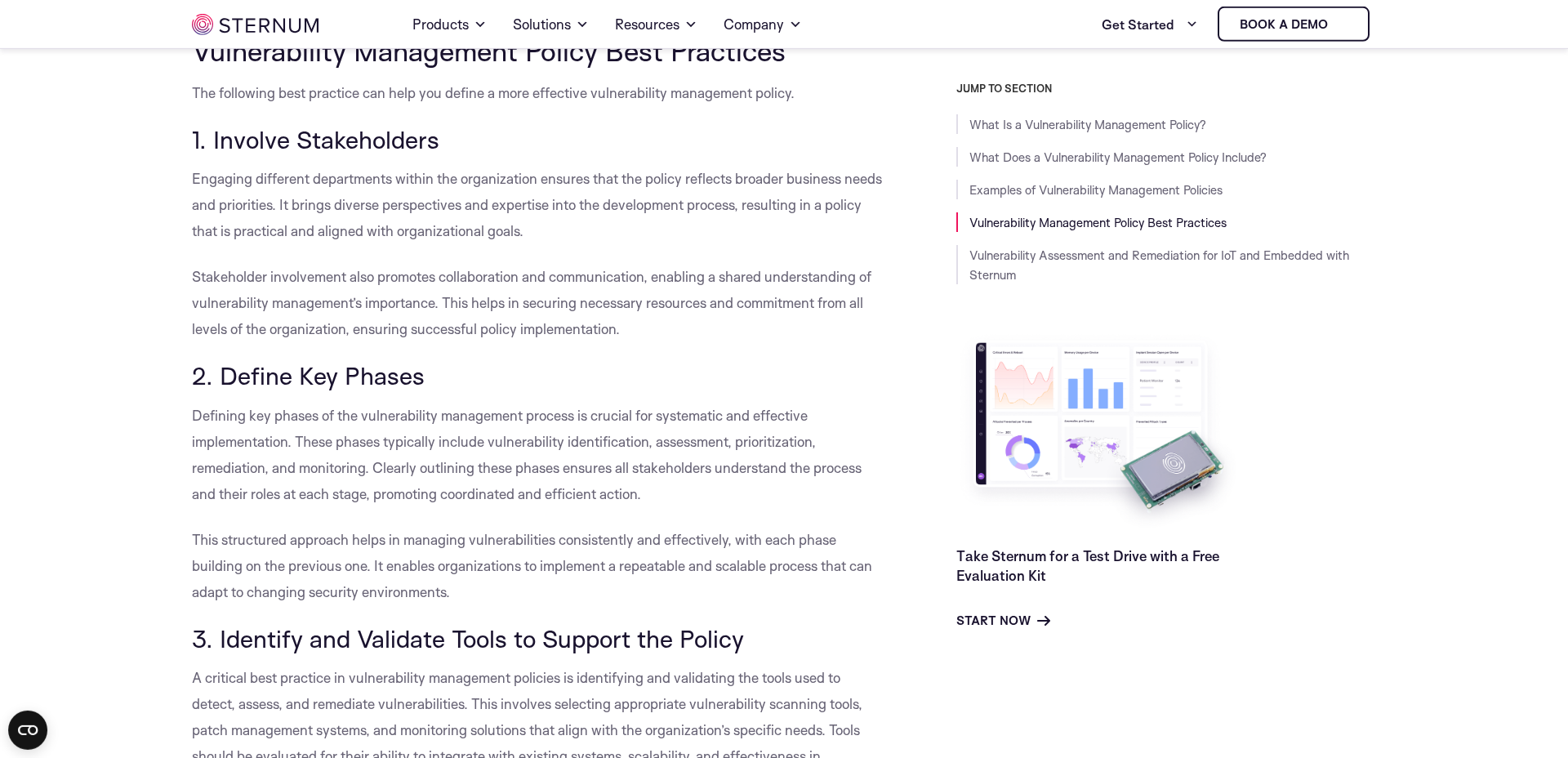
scroll to position [6413, 0]
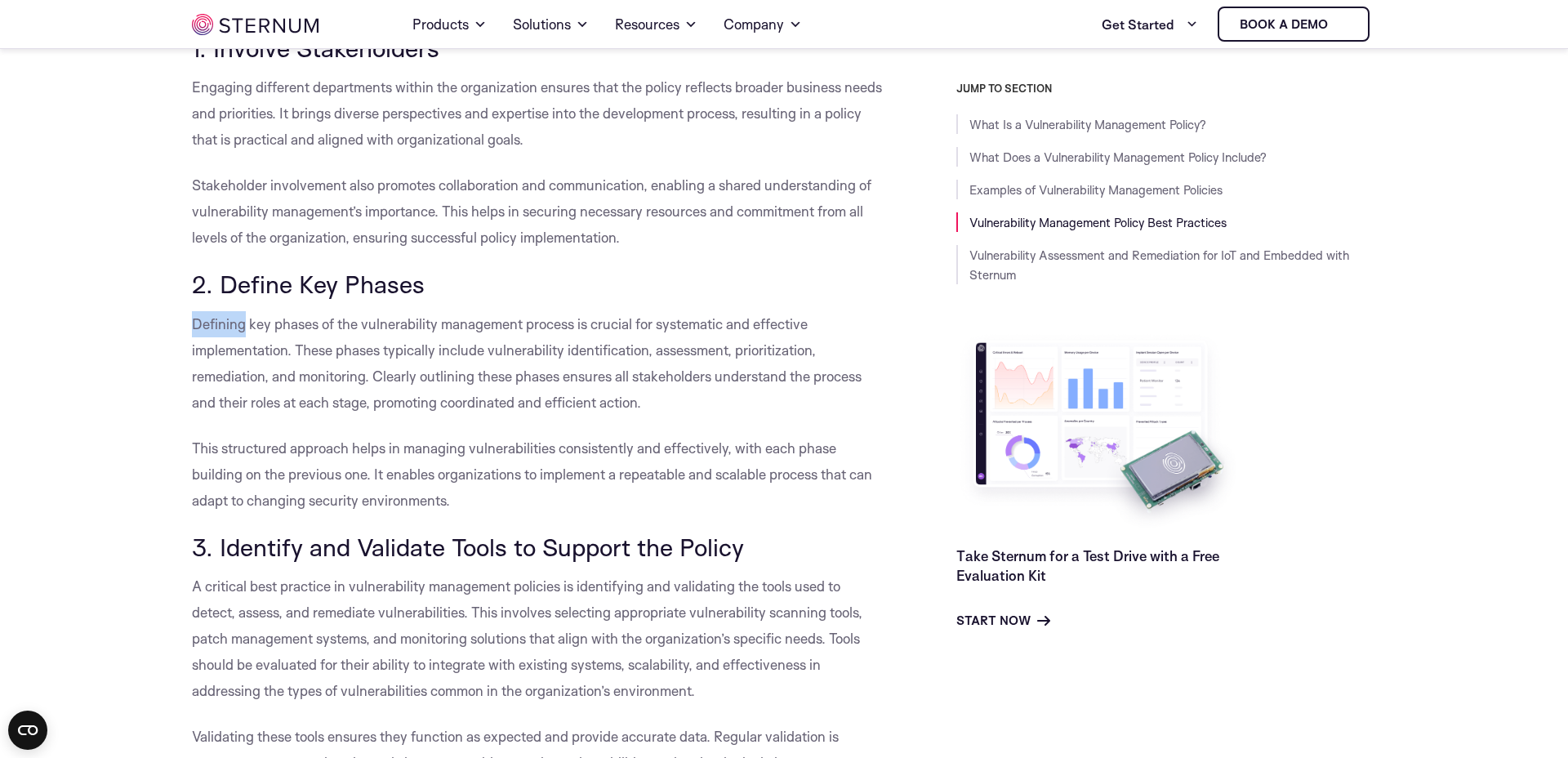
drag, startPoint x: 192, startPoint y: 376, endPoint x: 244, endPoint y: 377, distance: 52.0
click at [244, 377] on span "Defining key phases of the vulnerability management process is crucial for syst…" at bounding box center [526, 363] width 670 height 95
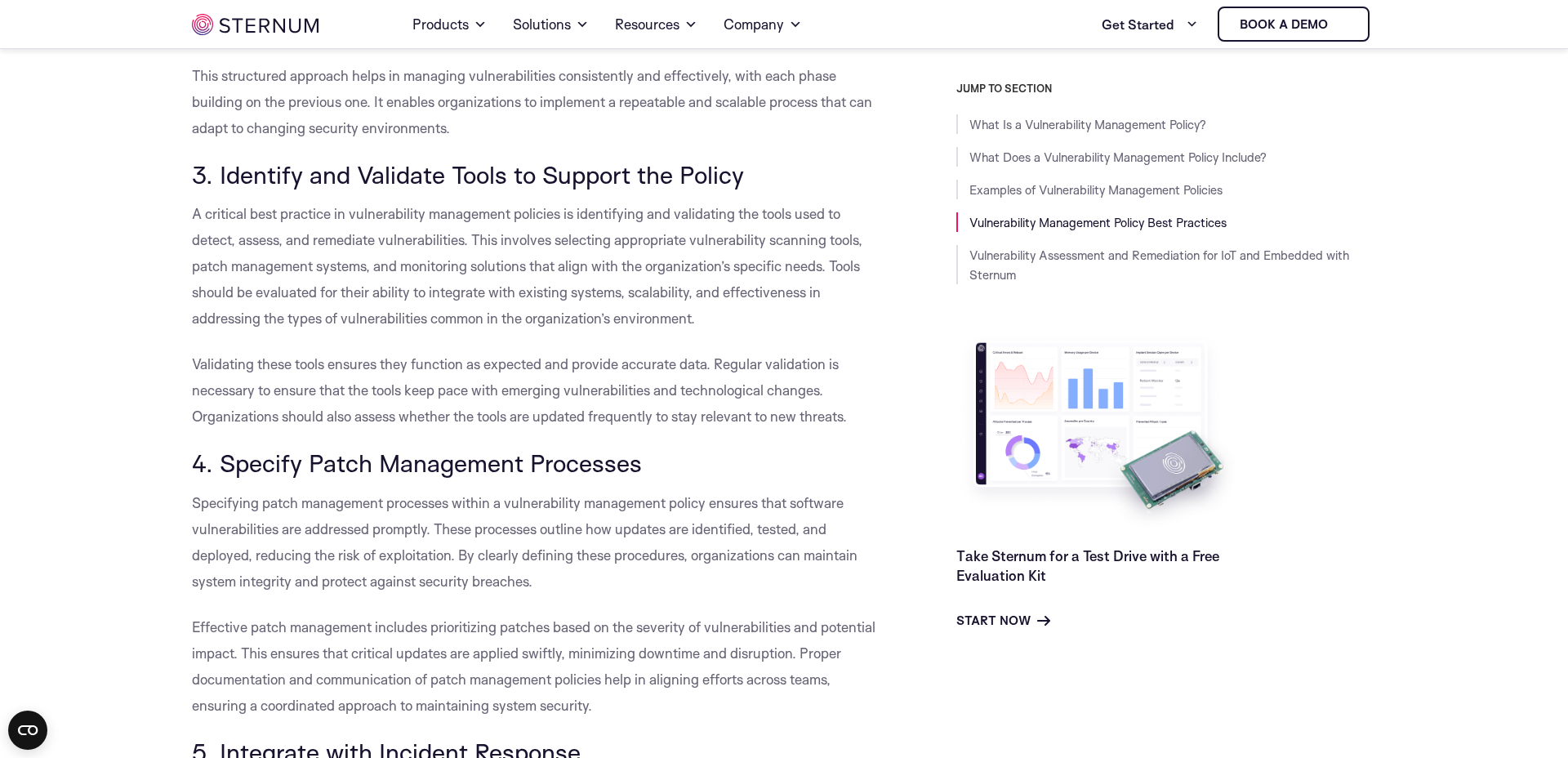
scroll to position [6878, 0]
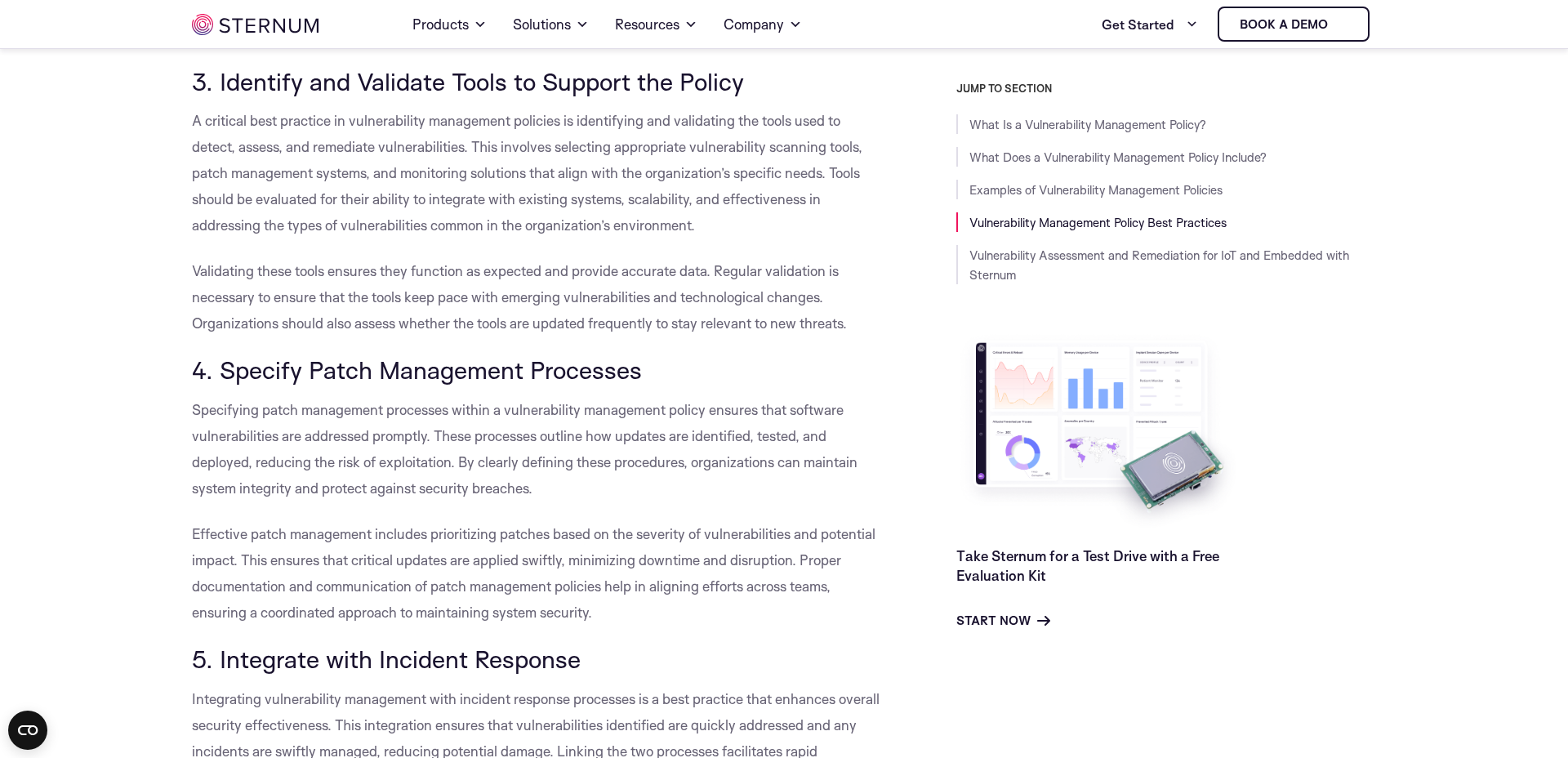
click at [273, 192] on p "A critical best practice in vulnerability management policies is identifying an…" at bounding box center [537, 173] width 691 height 130
click at [277, 181] on span "A critical best practice in vulnerability management policies is identifying an…" at bounding box center [527, 172] width 671 height 122
click at [254, 180] on span "A critical best practice in vulnerability management policies is identifying an…" at bounding box center [527, 172] width 671 height 122
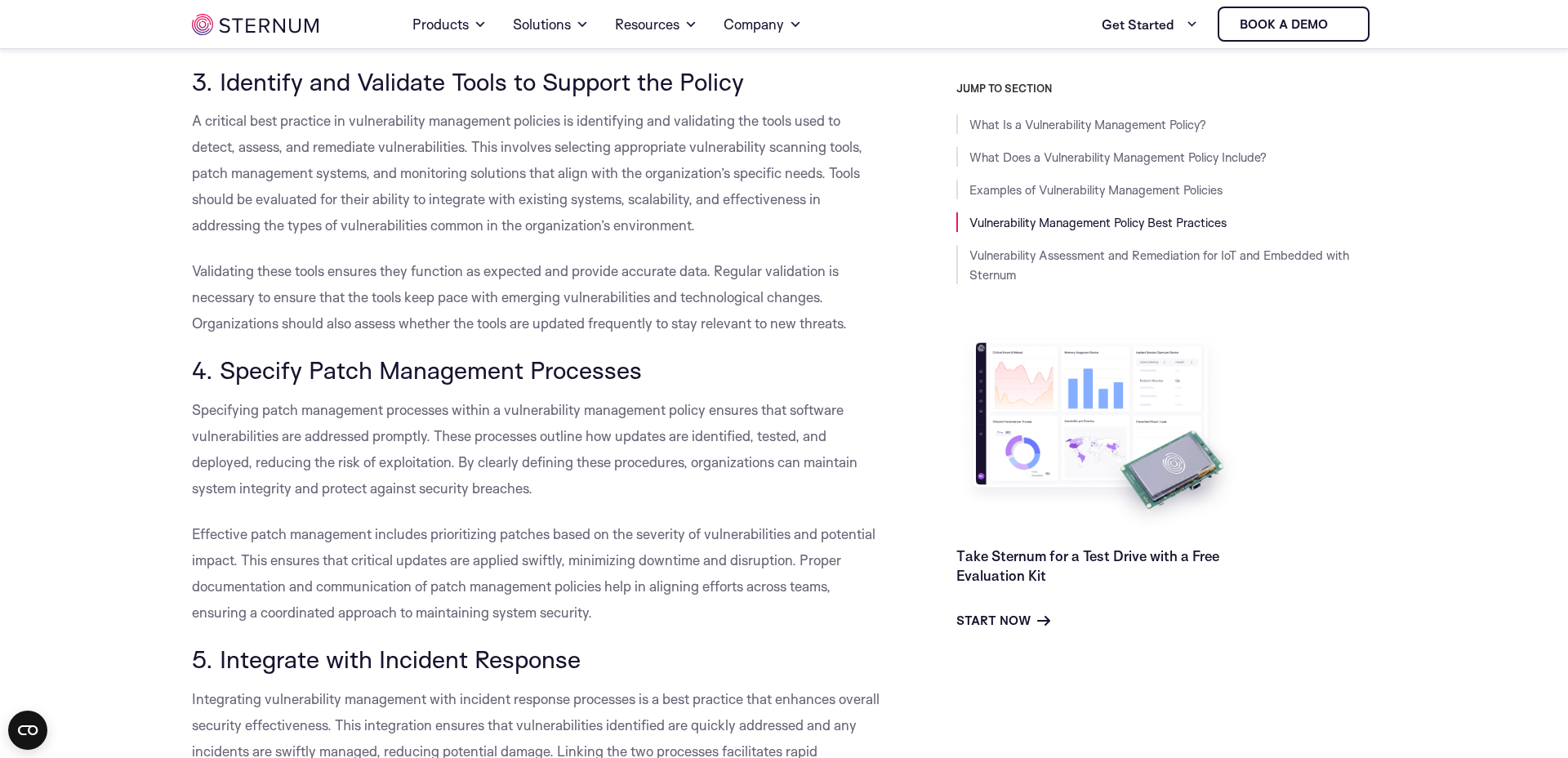
click at [233, 183] on span "A critical best practice in vulnerability management policies is identifying an…" at bounding box center [527, 172] width 671 height 122
click at [269, 178] on span "A critical best practice in vulnerability management policies is identifying an…" at bounding box center [527, 172] width 671 height 122
